Goal: Transaction & Acquisition: Obtain resource

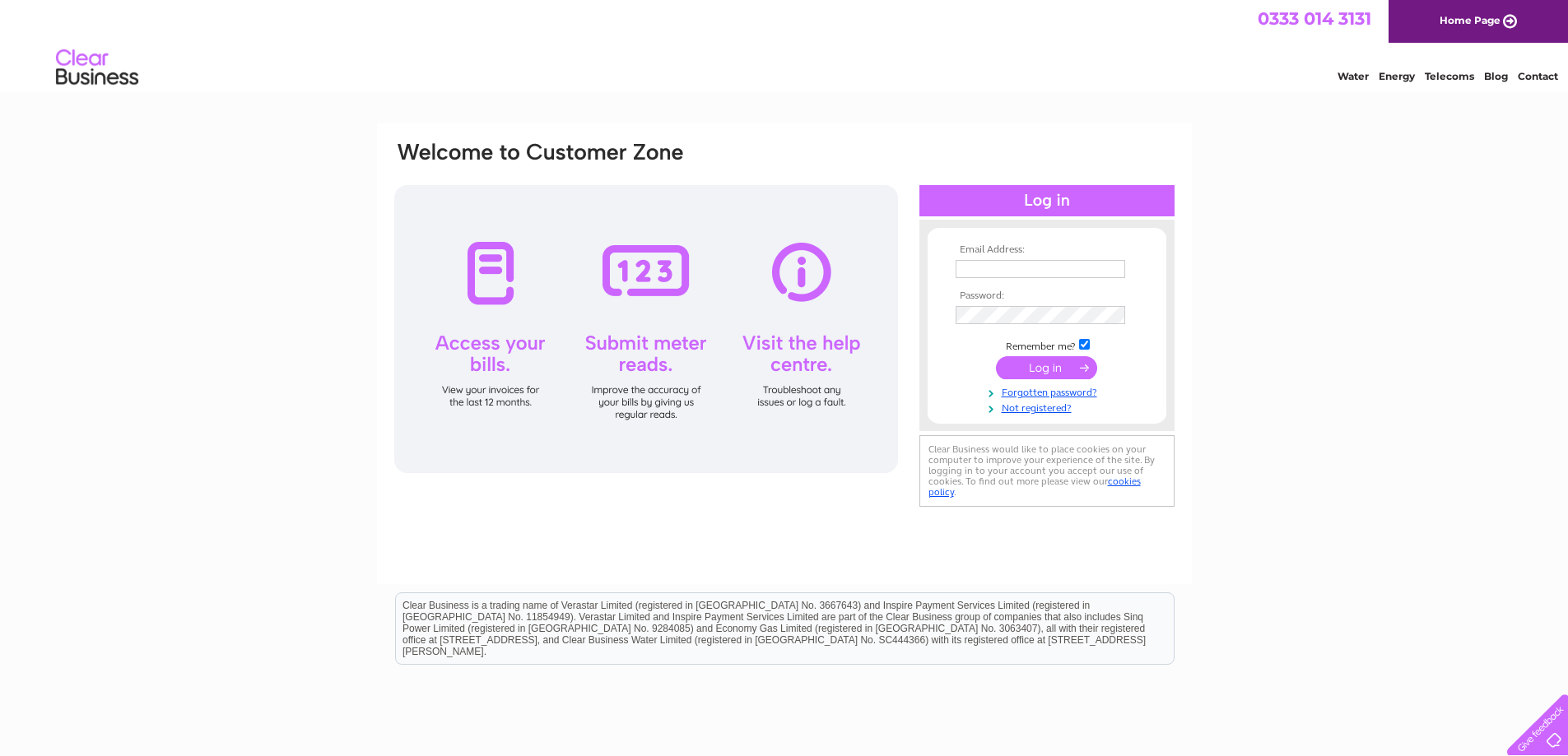
click at [991, 269] on input "text" at bounding box center [1040, 269] width 170 height 18
type input "coralreefaquarium@gmail.com"
click at [1052, 367] on input "submit" at bounding box center [1047, 369] width 101 height 23
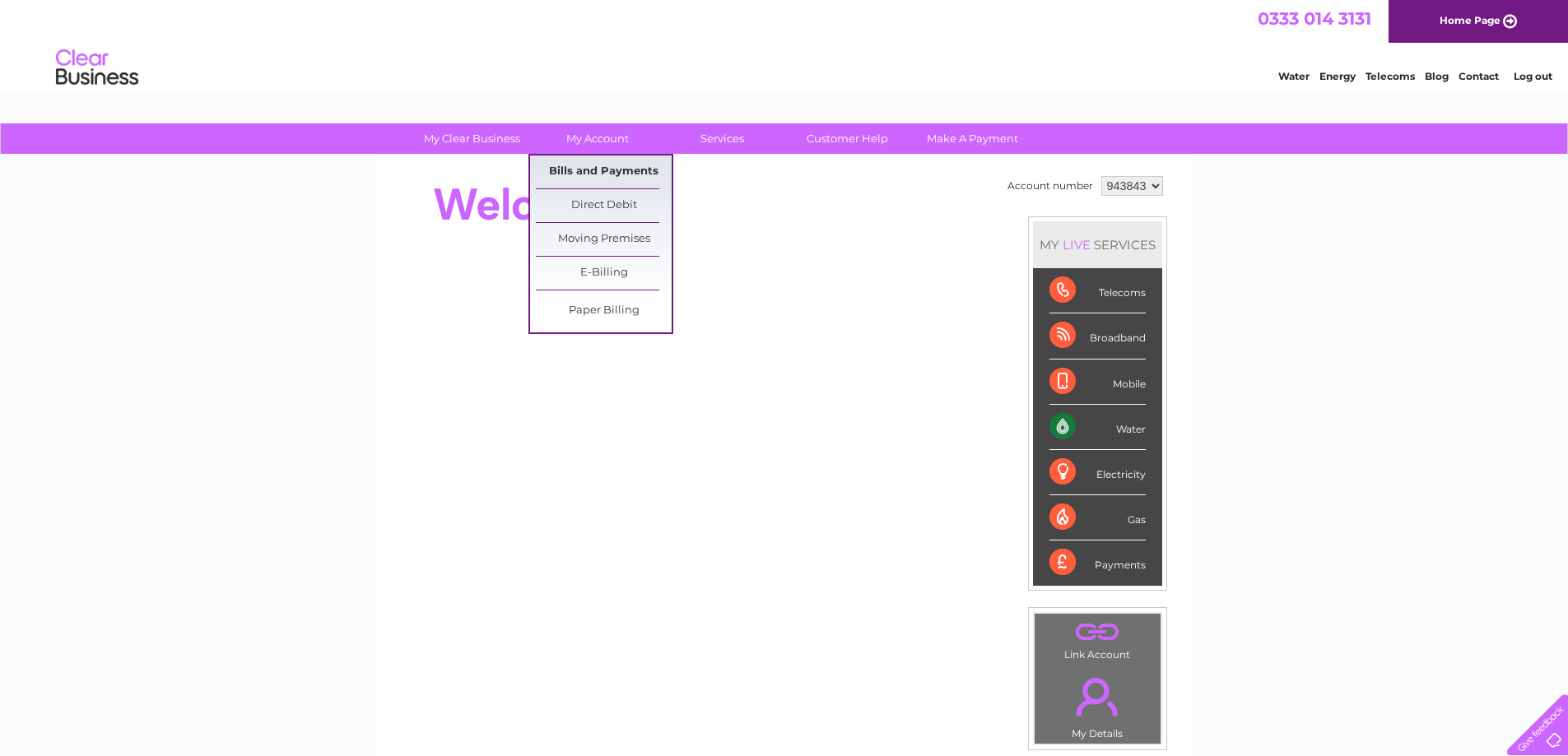
click at [615, 167] on link "Bills and Payments" at bounding box center [604, 172] width 136 height 33
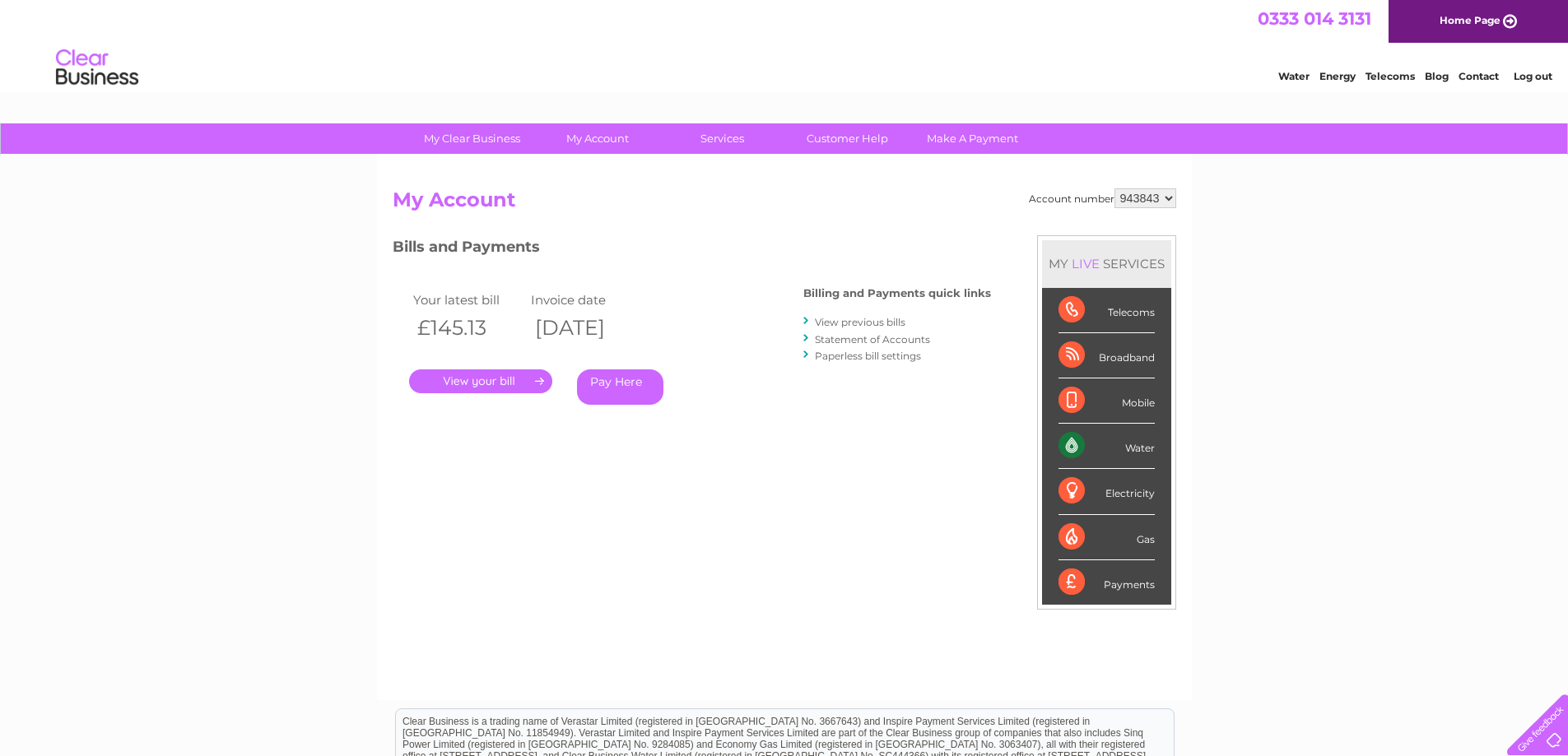
click at [478, 381] on link "." at bounding box center [480, 381] width 143 height 24
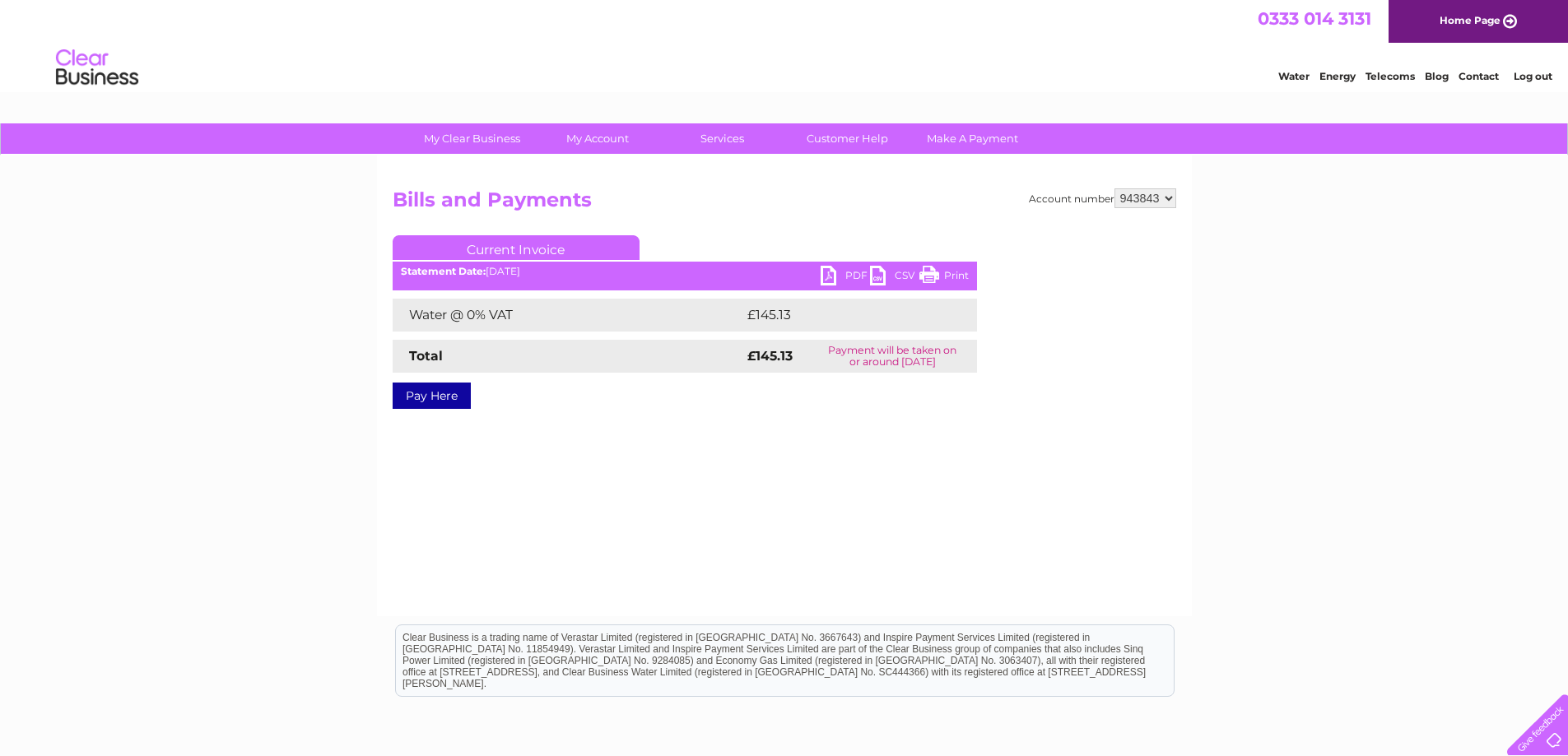
click at [852, 275] on link "PDF" at bounding box center [846, 278] width 50 height 24
click at [846, 272] on link "PDF" at bounding box center [846, 278] width 50 height 24
click at [851, 266] on ul "Current Invoice" at bounding box center [685, 250] width 584 height 30
click at [848, 275] on link "PDF" at bounding box center [846, 278] width 50 height 24
